Goal: Information Seeking & Learning: Learn about a topic

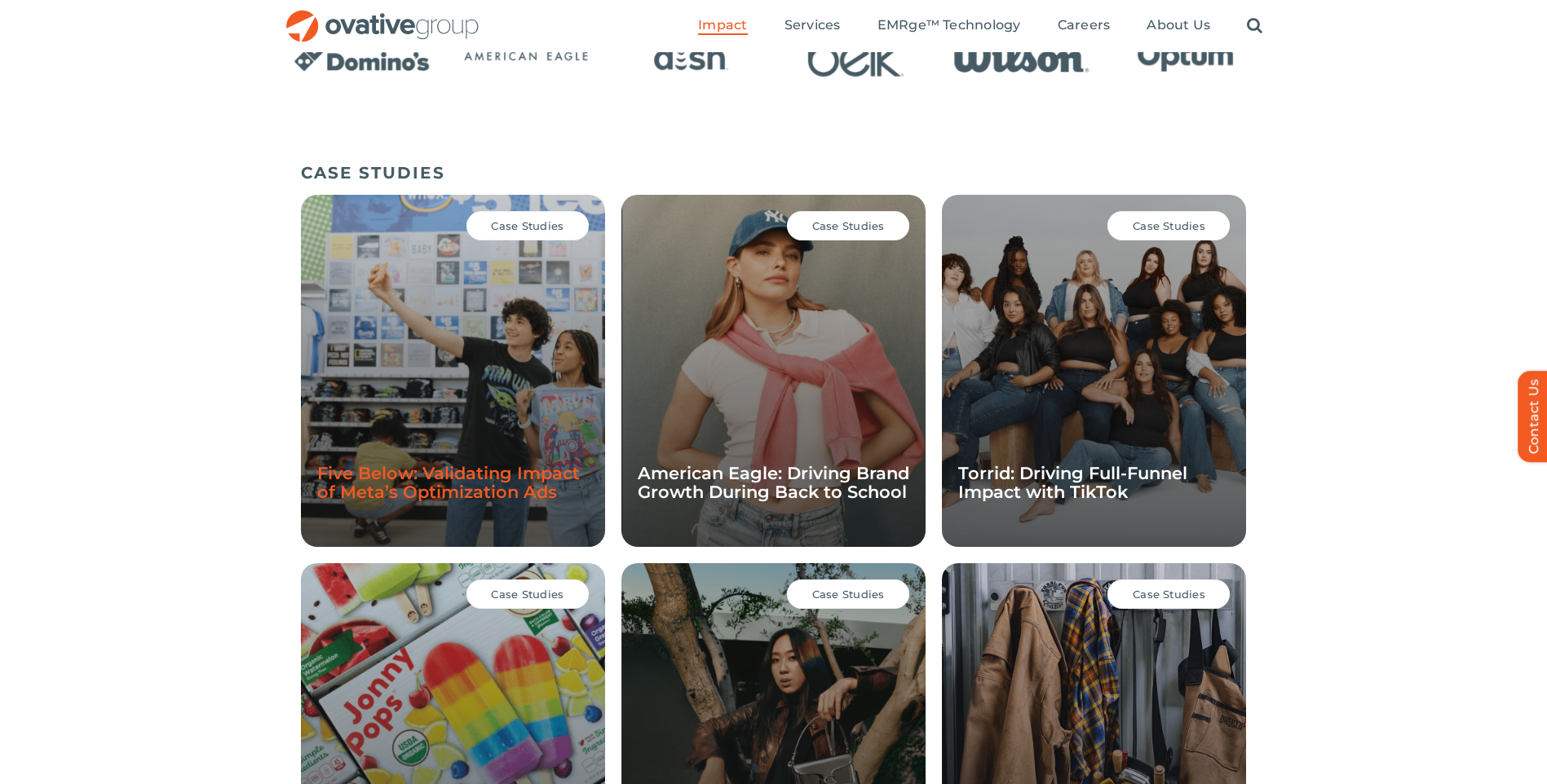
click at [446, 474] on link "Five Below: Validating Impact of Meta’s Optimization Ads" at bounding box center [448, 482] width 262 height 39
